Goal: Task Accomplishment & Management: Use online tool/utility

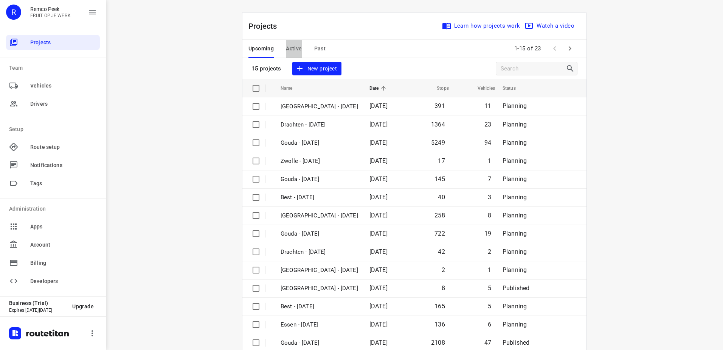
click at [295, 46] on span "Active" at bounding box center [294, 48] width 16 height 9
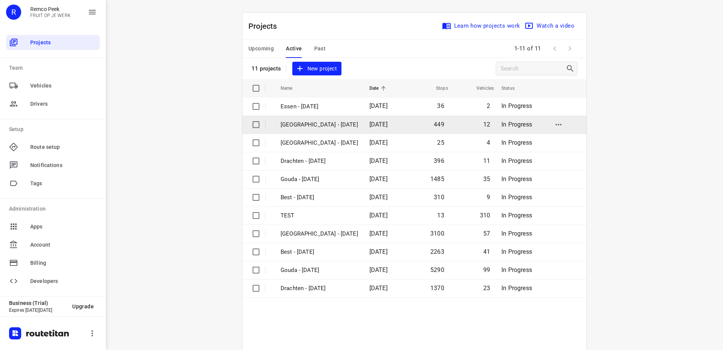
click at [307, 121] on p "[GEOGRAPHIC_DATA] - [DATE]" at bounding box center [320, 124] width 78 height 9
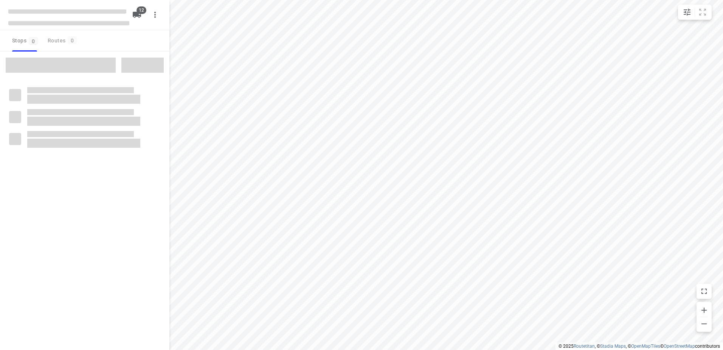
checkbox input "true"
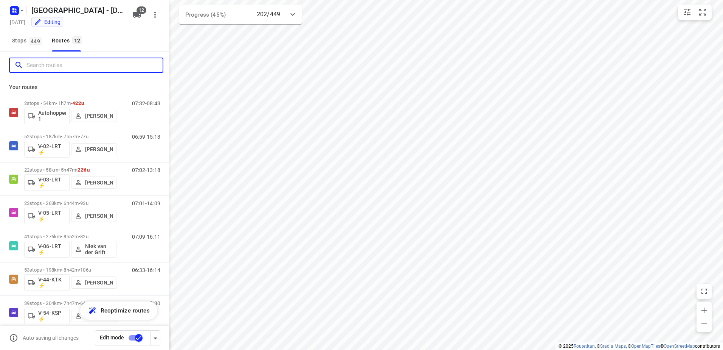
click at [61, 62] on input "Search routes" at bounding box center [94, 65] width 136 height 12
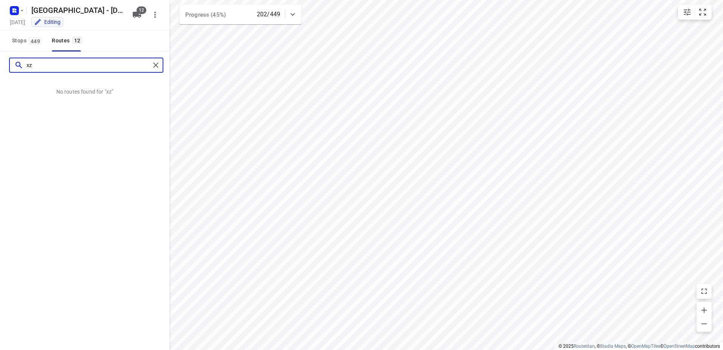
type input "x"
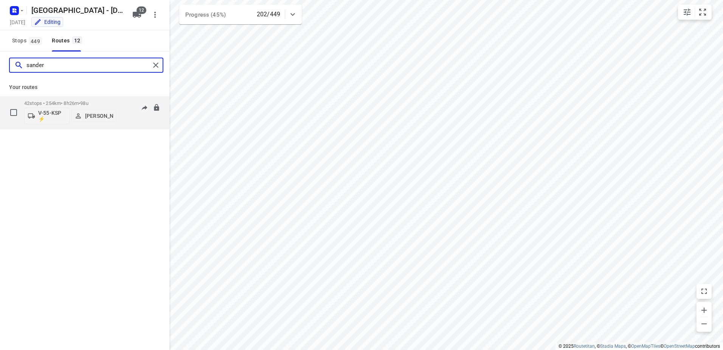
type input "sander"
click at [58, 101] on p "42 stops • 254km • 8h26m • 98u" at bounding box center [70, 103] width 92 height 6
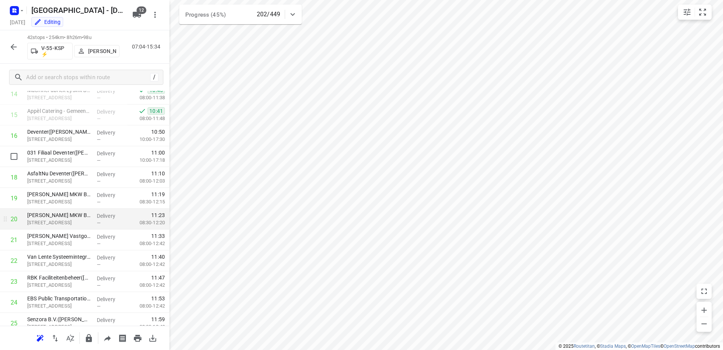
scroll to position [303, 0]
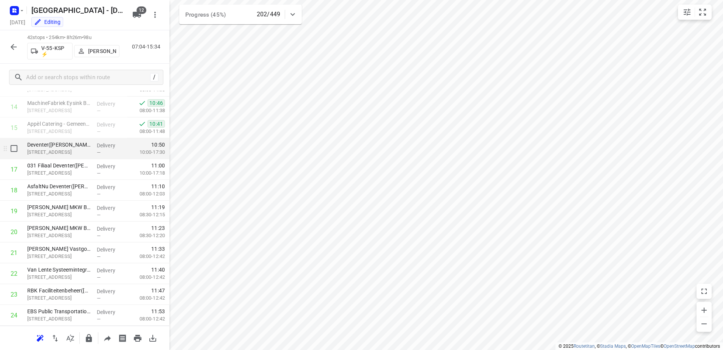
click at [91, 151] on div "Deventer([PERSON_NAME]) [STREET_ADDRESS]" at bounding box center [59, 148] width 70 height 21
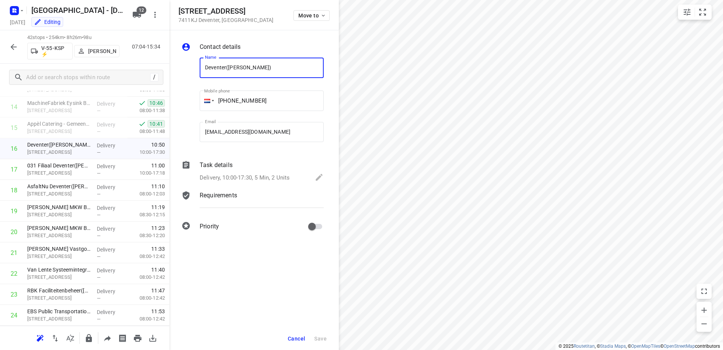
click at [235, 166] on div "Task details" at bounding box center [262, 164] width 124 height 9
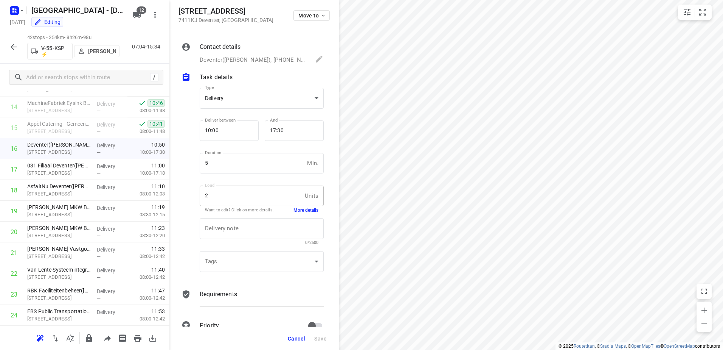
click at [294, 207] on button "More details" at bounding box center [306, 210] width 25 height 6
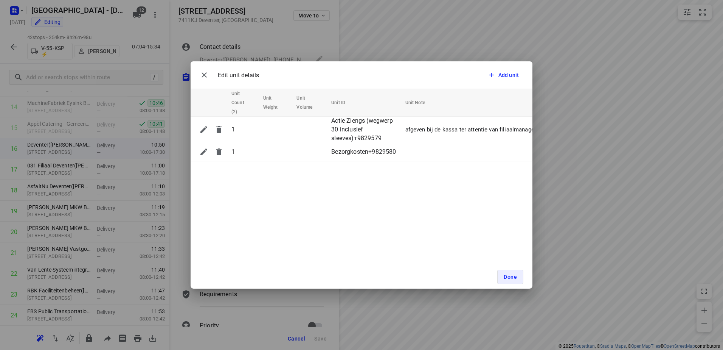
click at [413, 37] on div "Edit unit details Add unit Unit Count (2) Unit Weight Unit Volume Unit ID Unit …" at bounding box center [361, 175] width 723 height 350
click at [223, 24] on div "Edit unit details Add unit Unit Count (2) Unit Weight Unit Volume Unit ID Unit …" at bounding box center [361, 175] width 723 height 350
click at [512, 274] on span "Done" at bounding box center [510, 277] width 13 height 6
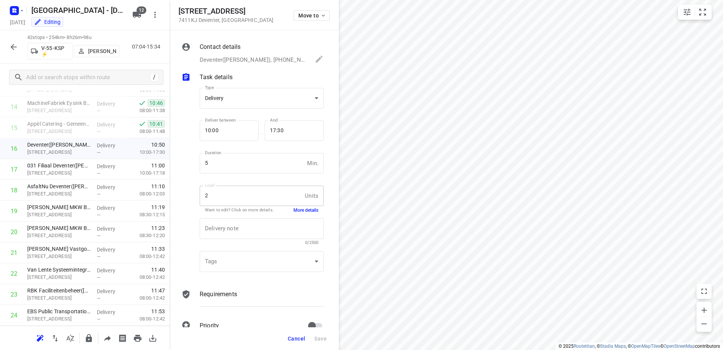
drag, startPoint x: 264, startPoint y: 11, endPoint x: 178, endPoint y: 11, distance: 86.3
click at [178, 11] on div "[STREET_ADDRESS] Move to" at bounding box center [255, 15] width 170 height 30
copy h5 "[STREET_ADDRESS]"
click at [280, 21] on div "[STREET_ADDRESS] Move to" at bounding box center [254, 15] width 151 height 16
click at [288, 339] on span "Cancel" at bounding box center [296, 338] width 17 height 6
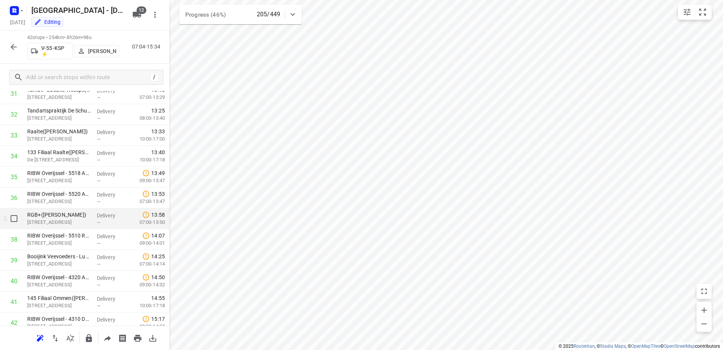
scroll to position [698, 0]
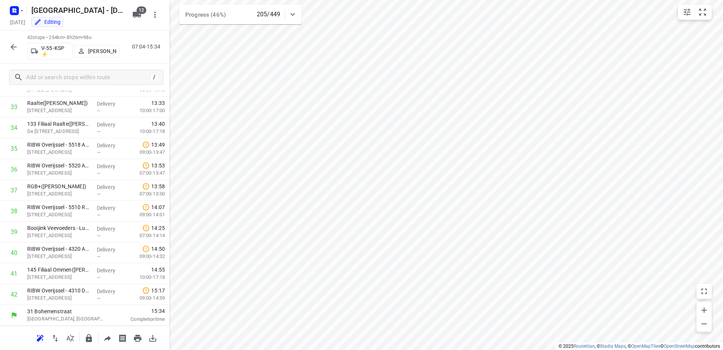
click at [14, 50] on icon "button" at bounding box center [14, 47] width 6 height 6
